Goal: Complete application form

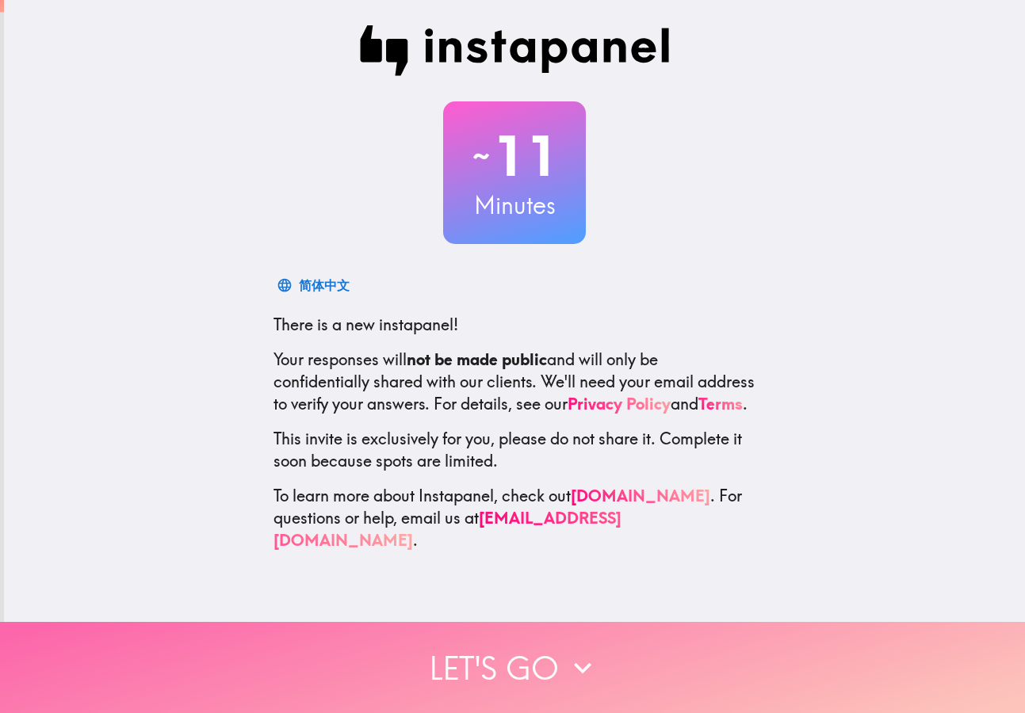
click at [586, 675] on icon "button" at bounding box center [582, 668] width 35 height 35
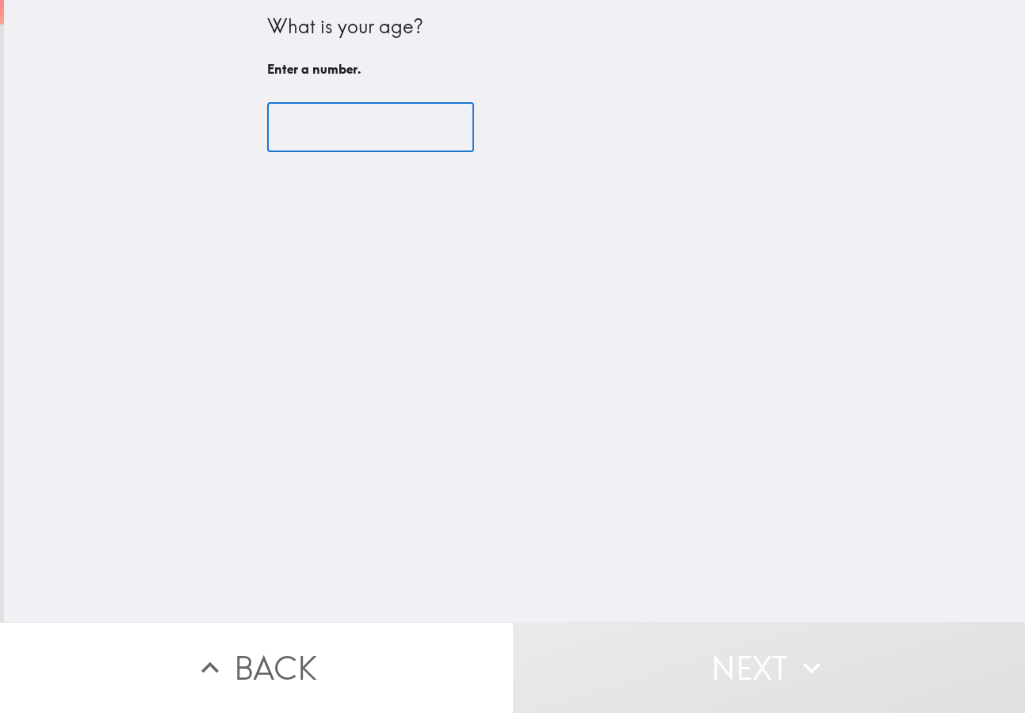
click at [359, 147] on input "number" at bounding box center [370, 127] width 207 height 49
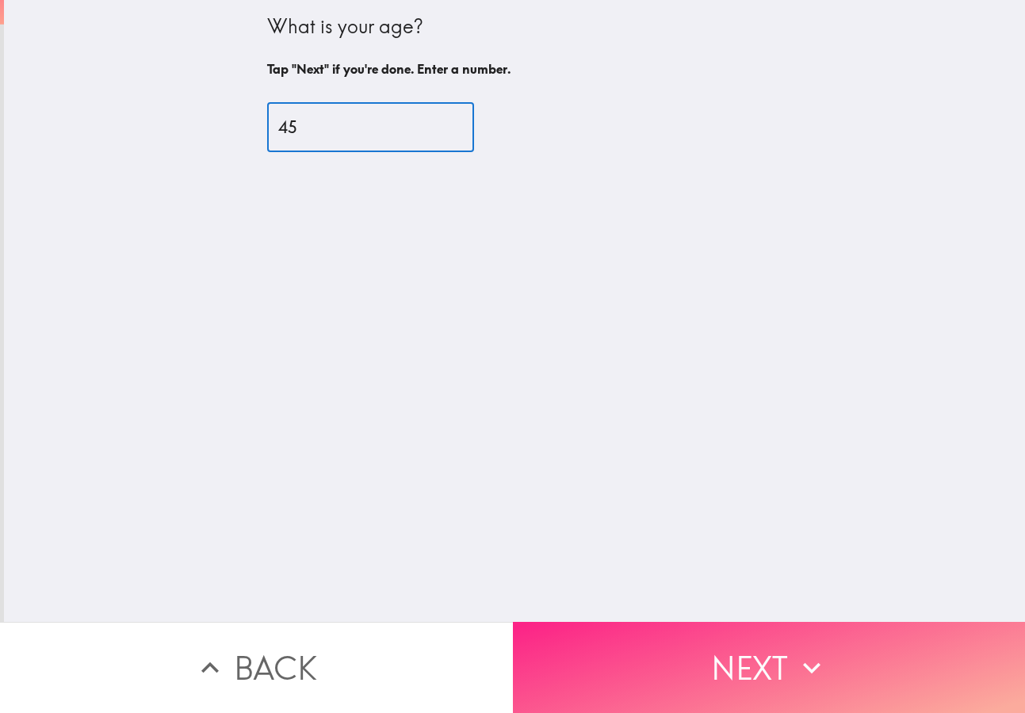
type input "45"
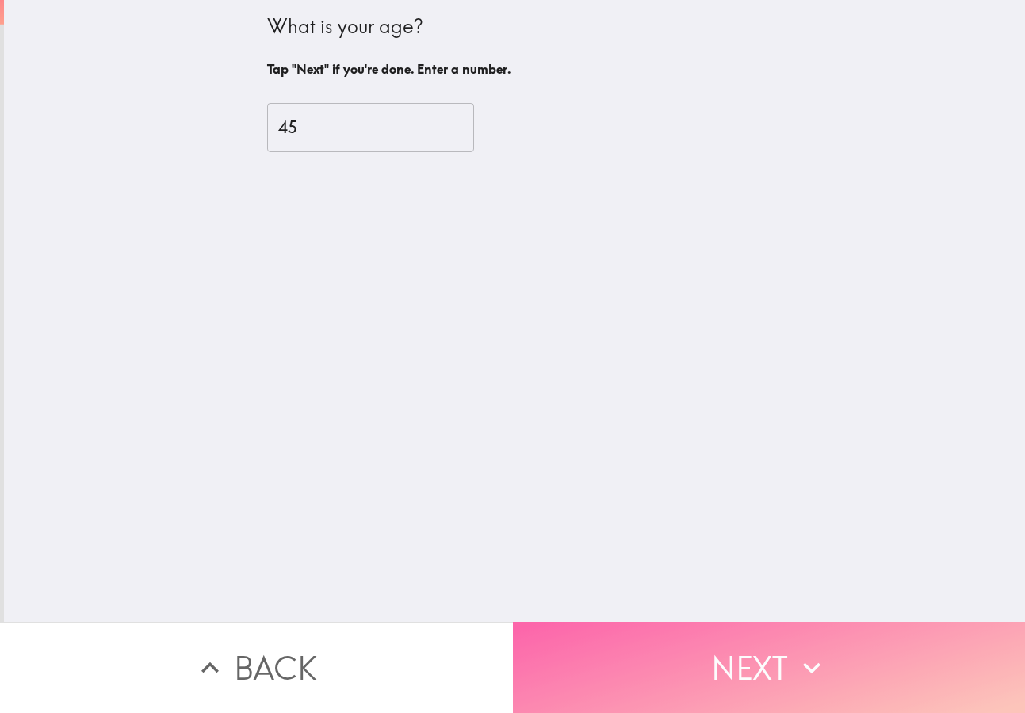
click at [669, 648] on button "Next" at bounding box center [769, 667] width 513 height 91
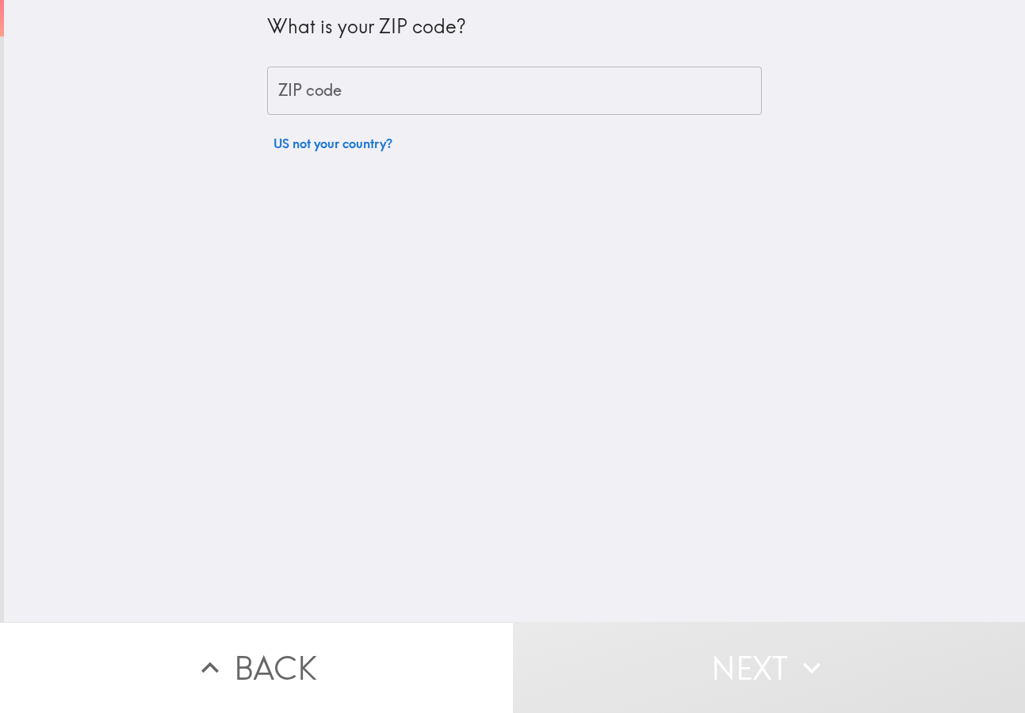
click at [391, 86] on input "ZIP code" at bounding box center [514, 91] width 495 height 49
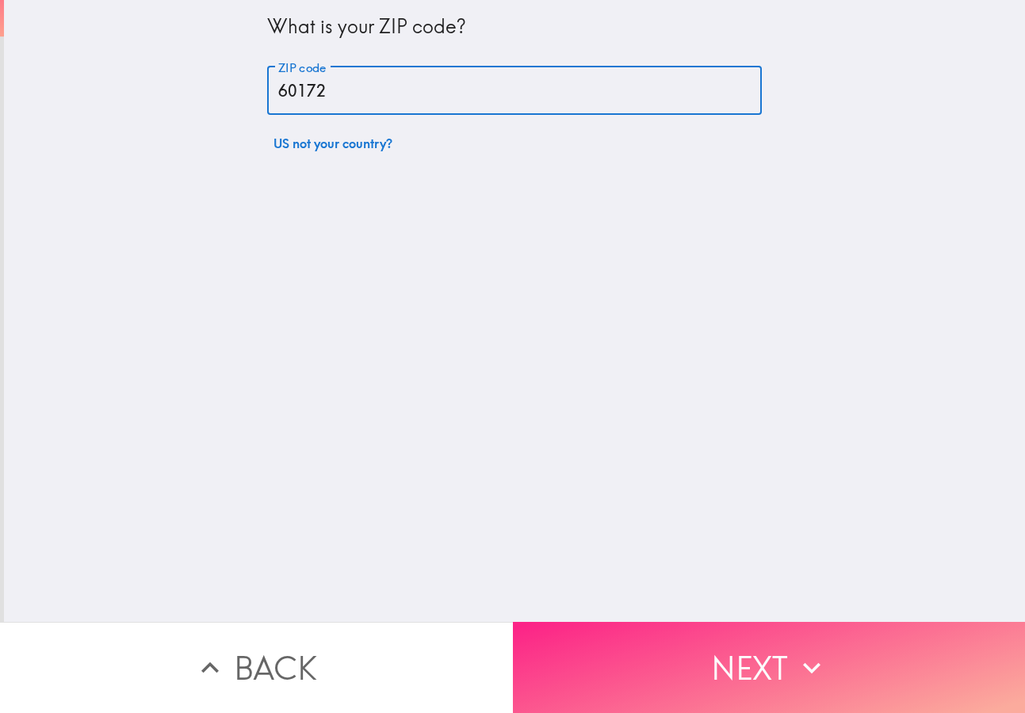
type input "60172"
click at [615, 664] on button "Next" at bounding box center [769, 667] width 513 height 91
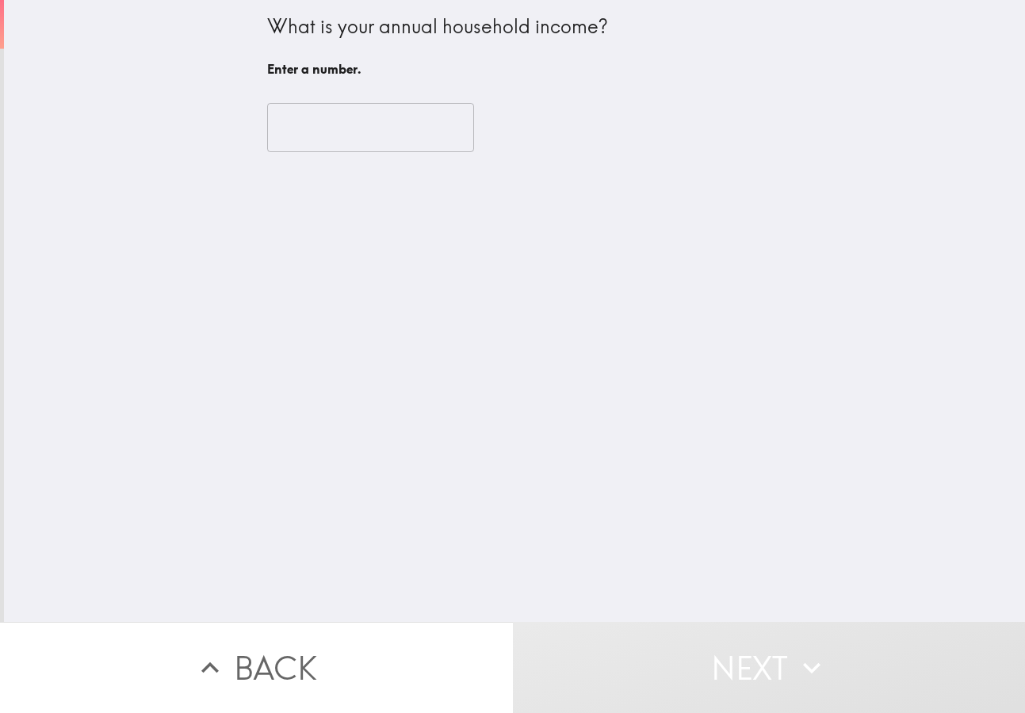
click at [354, 139] on input "number" at bounding box center [370, 127] width 207 height 49
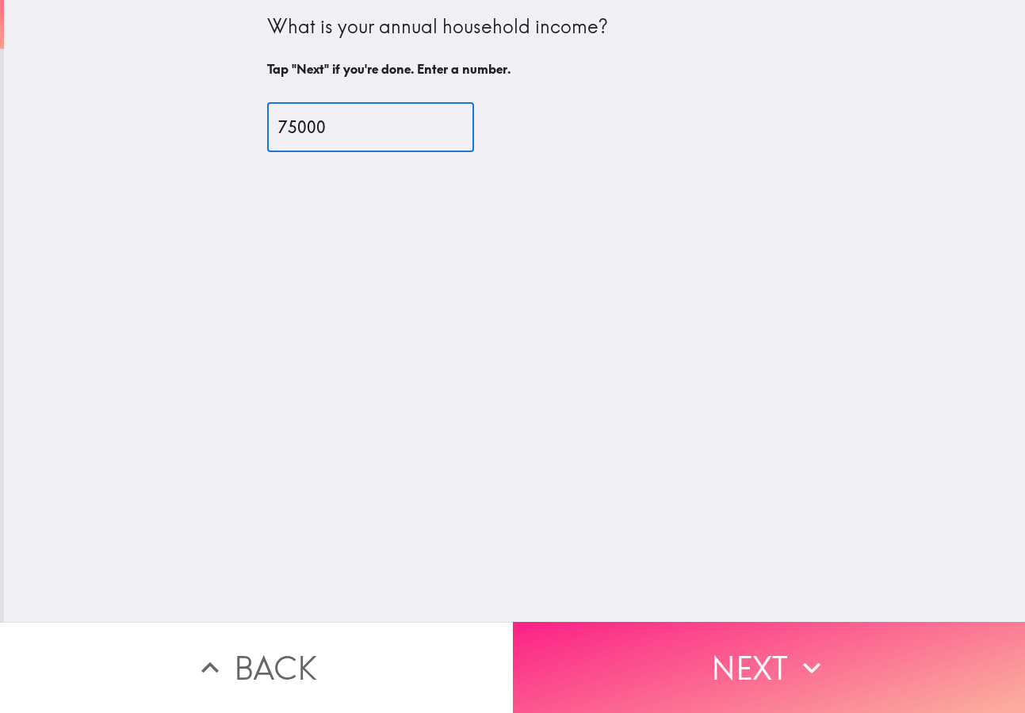
type input "75000"
click at [706, 675] on button "Next" at bounding box center [769, 667] width 513 height 91
